Goal: Task Accomplishment & Management: Use online tool/utility

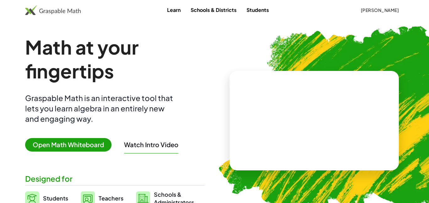
scroll to position [13, 0]
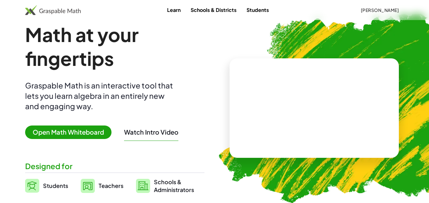
click at [70, 135] on span "Open Math Whiteboard" at bounding box center [68, 133] width 86 height 14
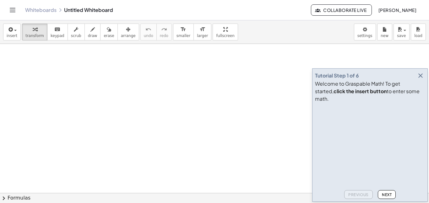
click at [48, 15] on div "Whiteboards Untitled Whiteboard Collaborate Live Sai Sri Lasya Somayajula" at bounding box center [215, 10] width 414 height 20
click at [388, 196] on span "Next" at bounding box center [387, 195] width 10 height 5
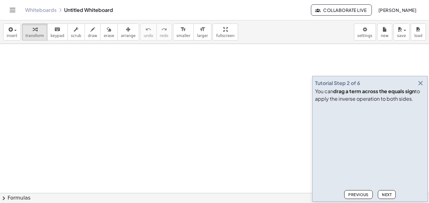
click at [388, 196] on span "Next" at bounding box center [387, 195] width 10 height 5
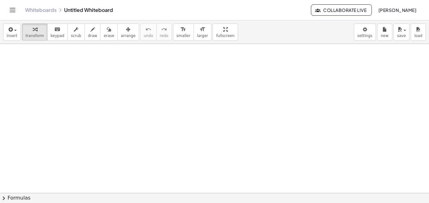
click at [388, 196] on button "chevron_right Formulas" at bounding box center [214, 198] width 429 height 10
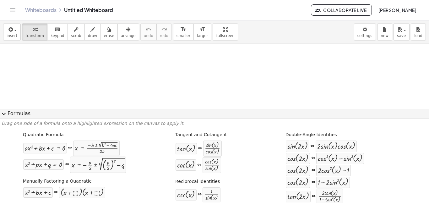
click at [14, 12] on icon "Toggle navigation" at bounding box center [12, 10] width 5 height 4
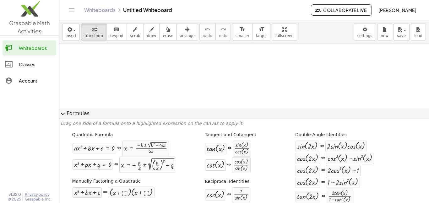
click at [16, 71] on link "Classes" at bounding box center [30, 64] width 54 height 15
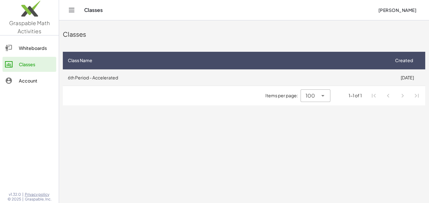
click at [132, 83] on td "6th Period - Accelerated" at bounding box center [226, 77] width 327 height 16
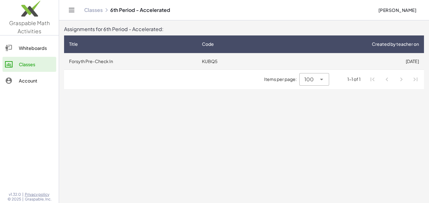
click at [113, 64] on td "Forsyth Pre-Check In" at bounding box center [130, 61] width 133 height 16
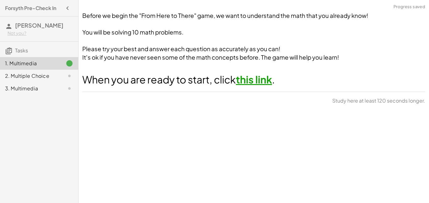
click at [246, 81] on link "this link" at bounding box center [254, 79] width 36 height 13
